Goal: Transaction & Acquisition: Purchase product/service

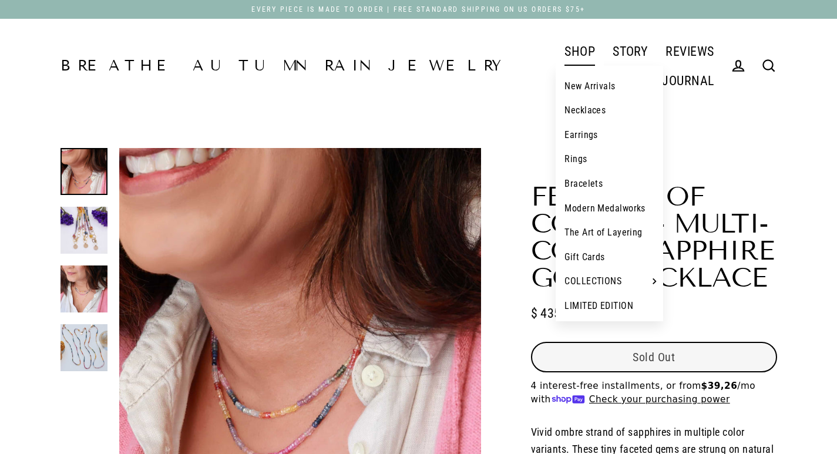
click at [556, 56] on link "SHOP" at bounding box center [580, 50] width 48 height 29
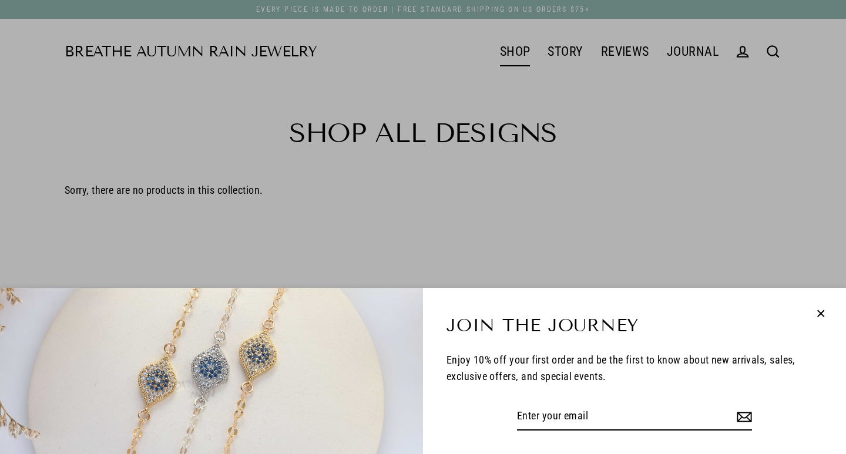
click at [825, 311] on icon "button" at bounding box center [820, 313] width 15 height 15
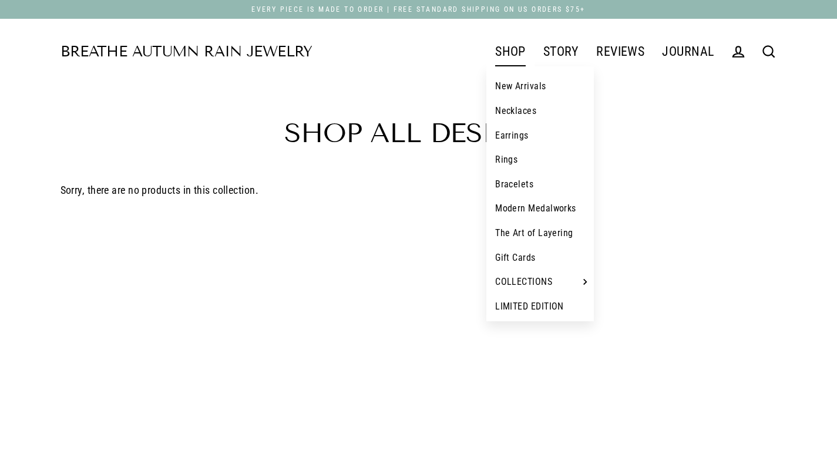
click at [523, 85] on link "New Arrivals" at bounding box center [541, 86] width 108 height 25
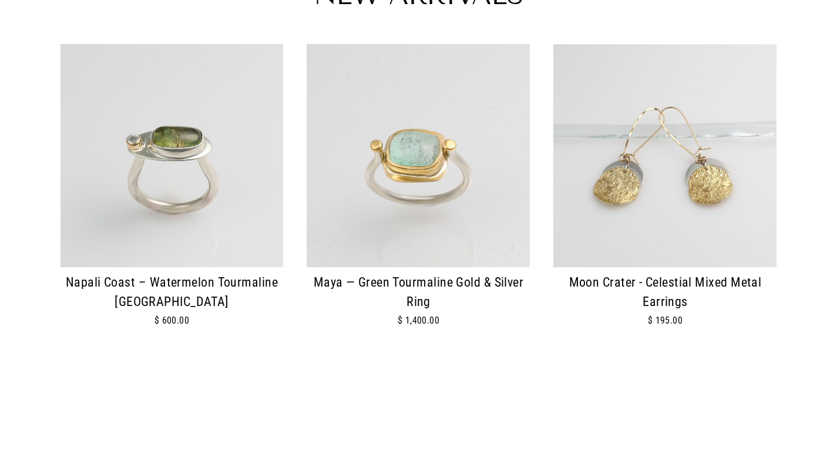
scroll to position [176, 0]
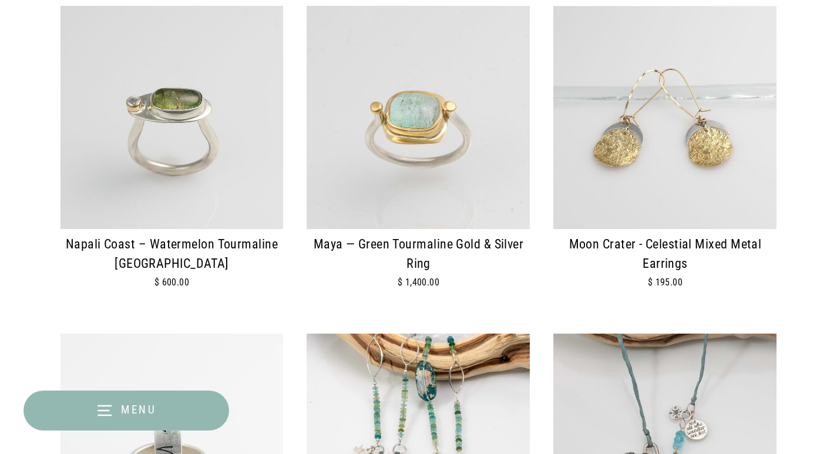
click at [483, 171] on img at bounding box center [418, 117] width 223 height 223
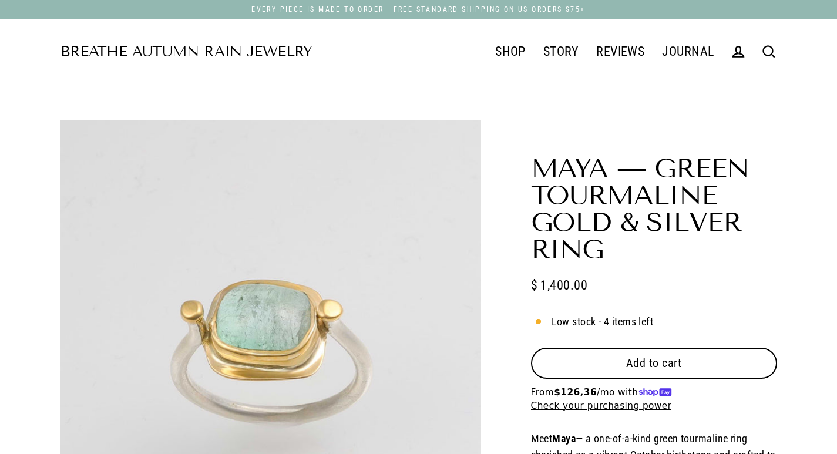
click at [616, 368] on button "Add to cart" at bounding box center [654, 363] width 246 height 31
select select "3"
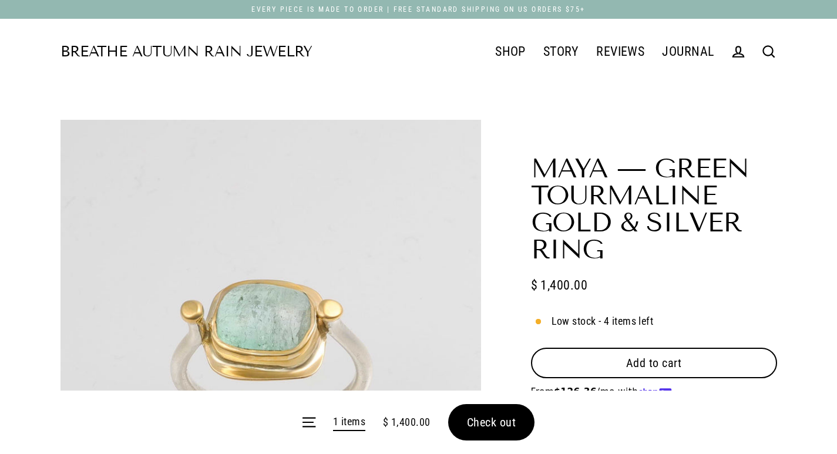
click at [512, 432] on form "Menu 1 items $ 1,400.00 Check out" at bounding box center [418, 422] width 837 height 63
click at [353, 421] on link "1 items" at bounding box center [349, 423] width 32 height 18
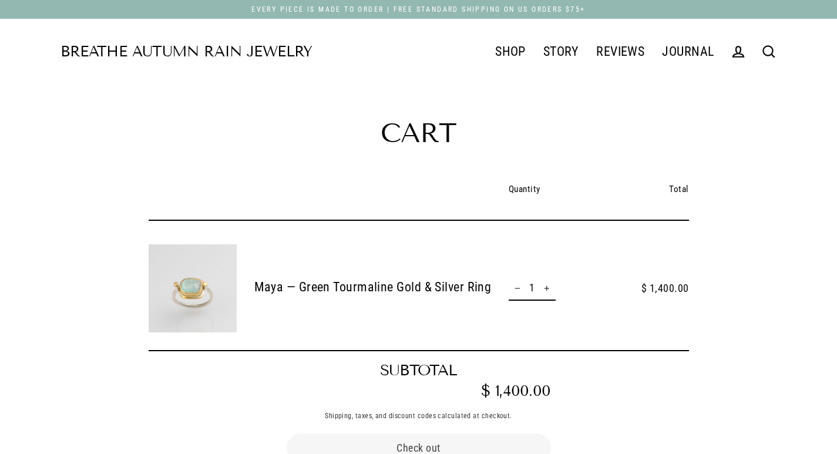
scroll to position [235, 0]
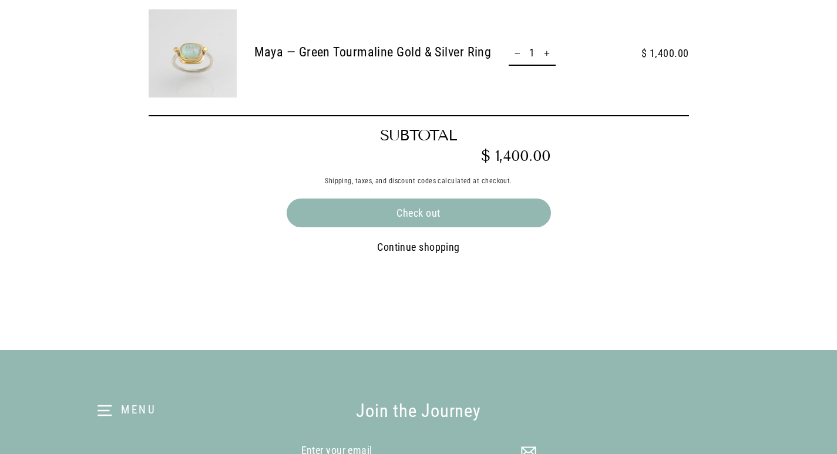
click at [485, 222] on div "Check out" at bounding box center [419, 213] width 264 height 29
